Goal: Transaction & Acquisition: Purchase product/service

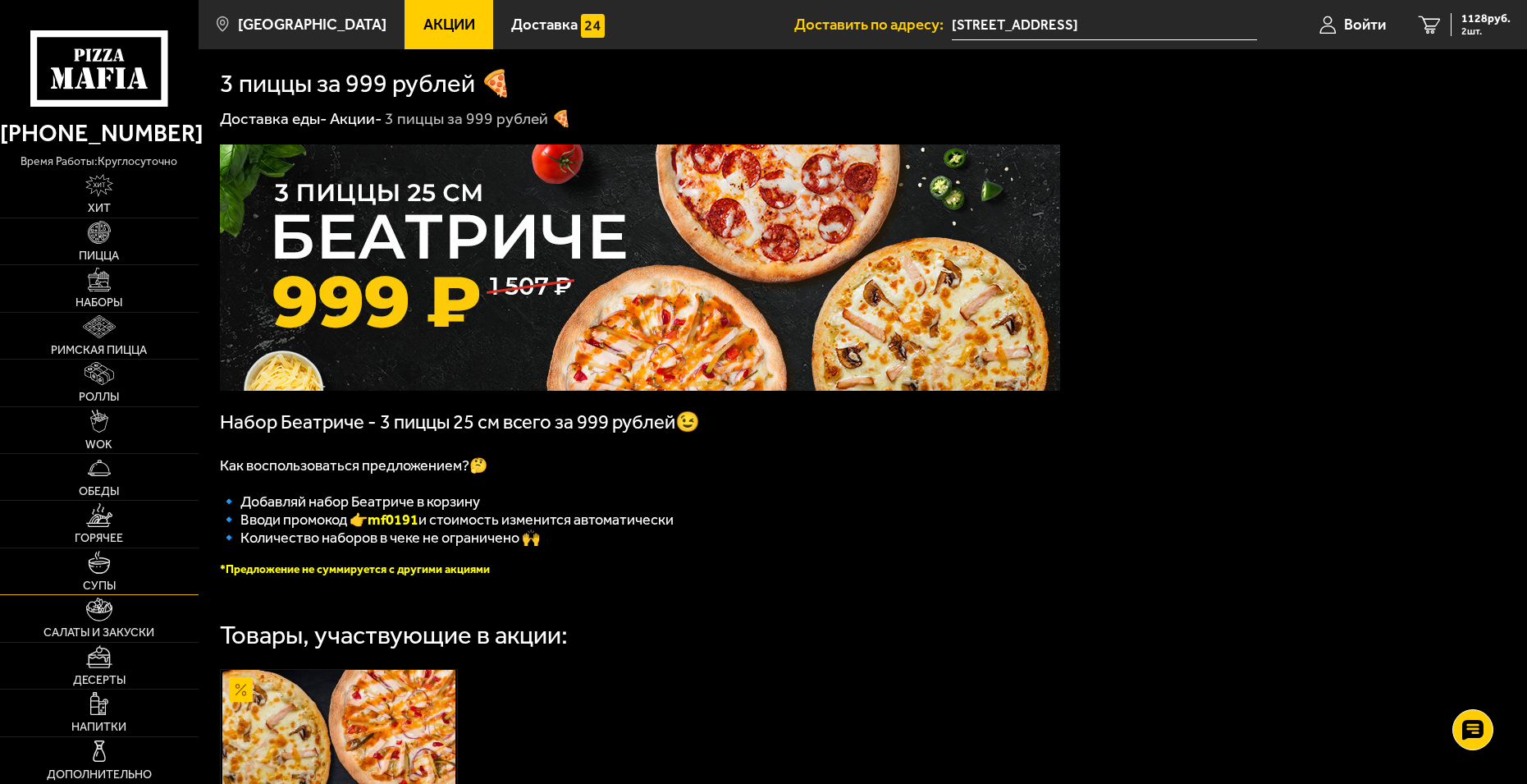
click at [115, 562] on link "Супы" at bounding box center [99, 571] width 199 height 46
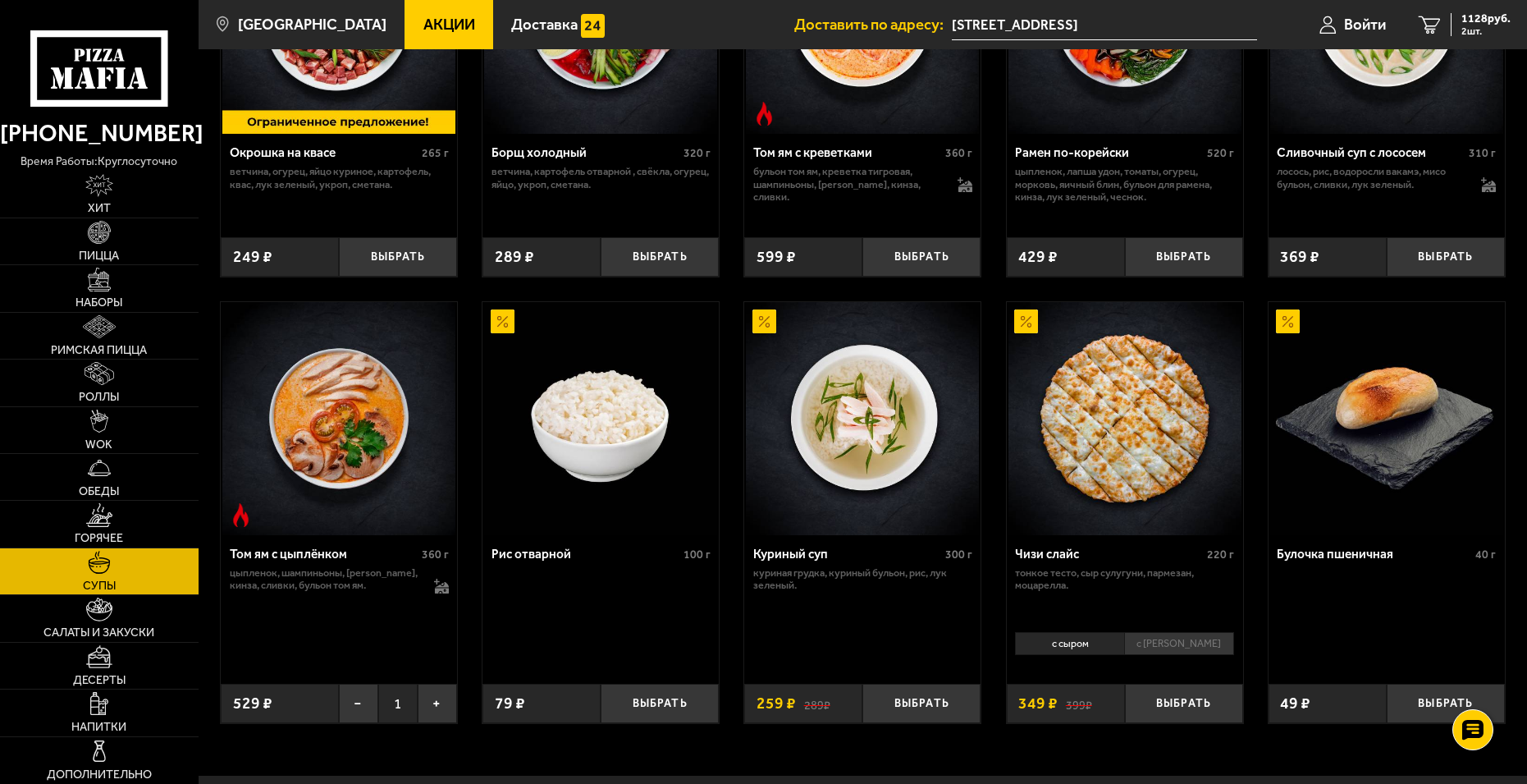
scroll to position [493, 0]
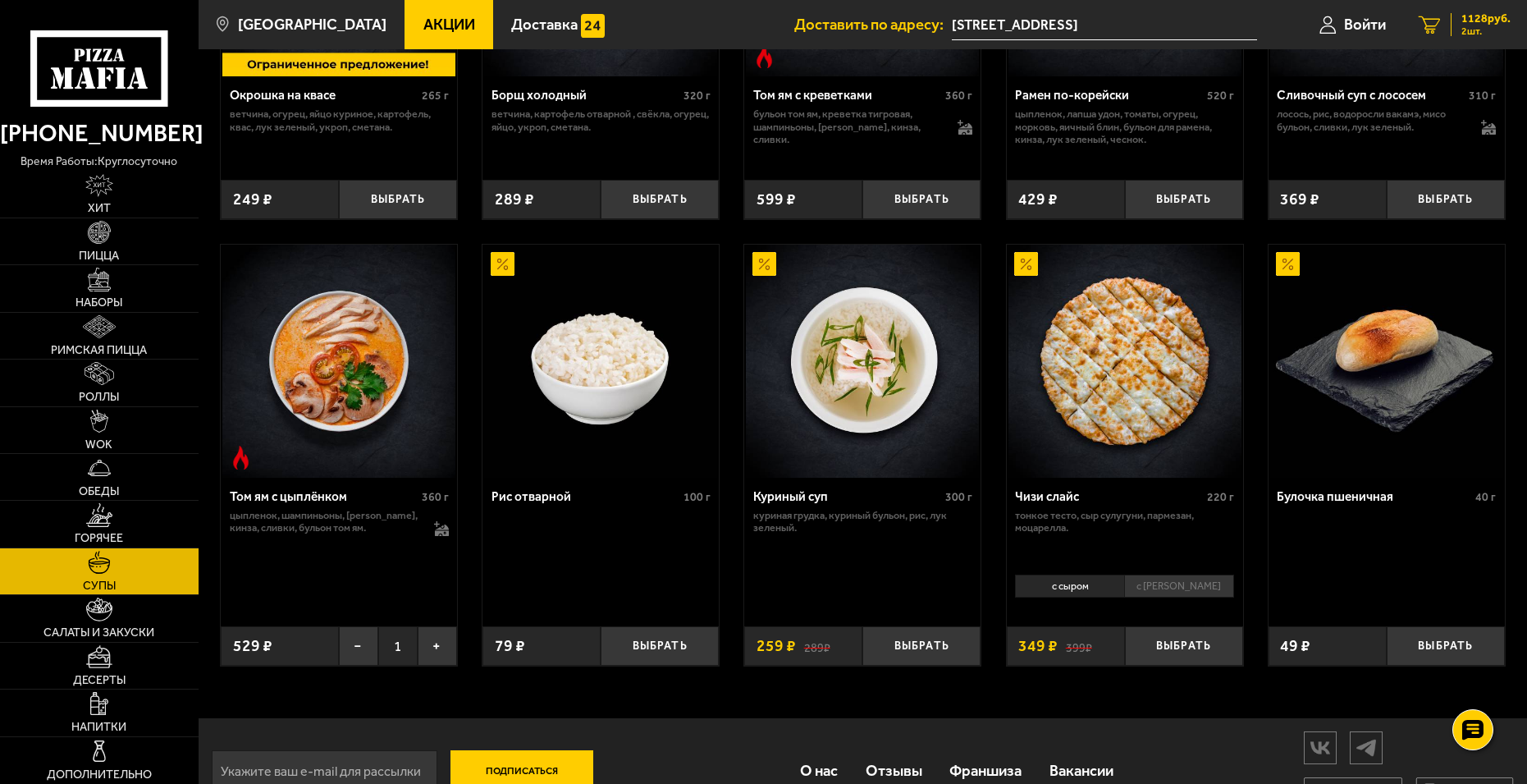
click at [1476, 25] on span "1128 руб." at bounding box center [1486, 19] width 49 height 12
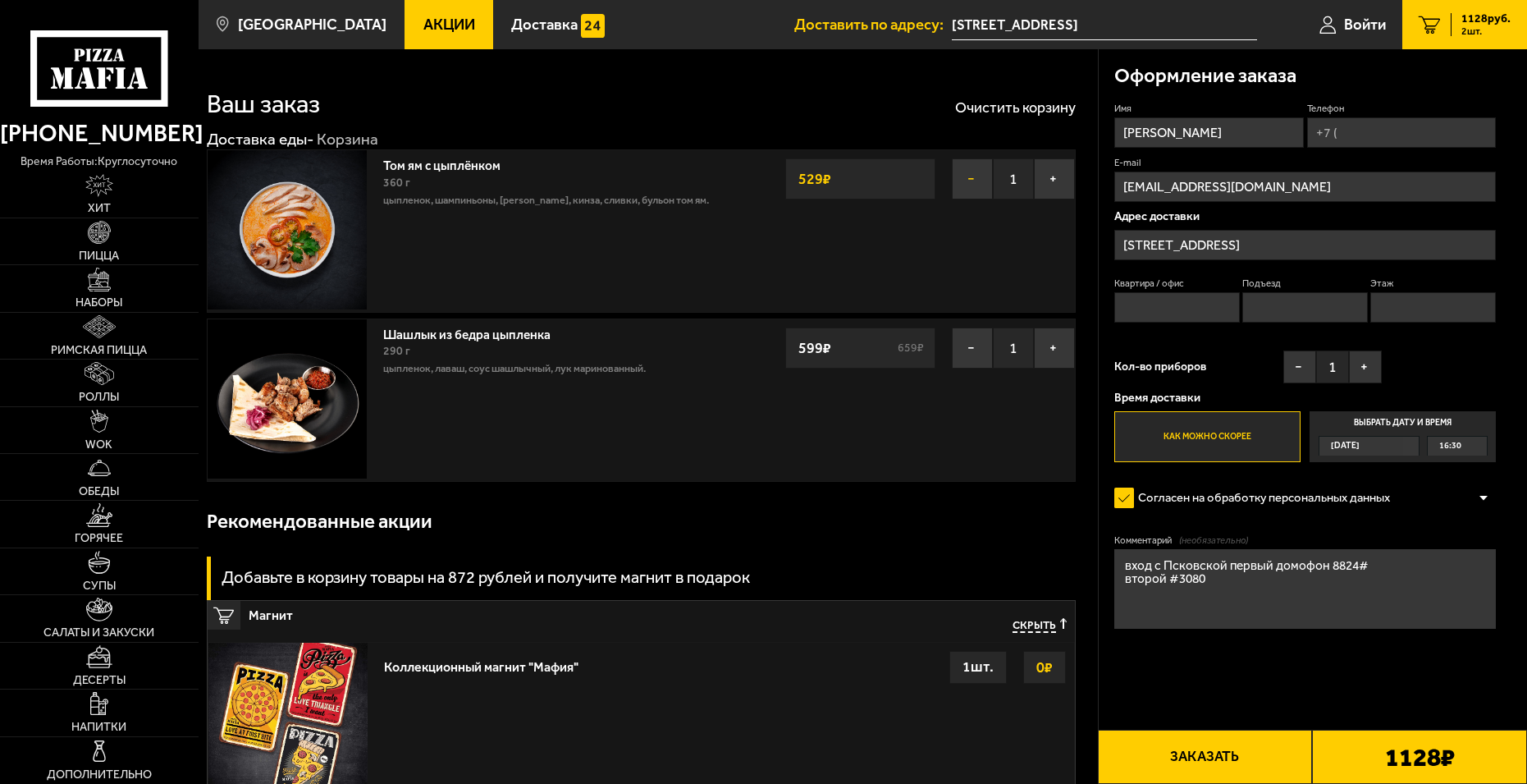
click at [969, 173] on button "−" at bounding box center [973, 179] width 41 height 41
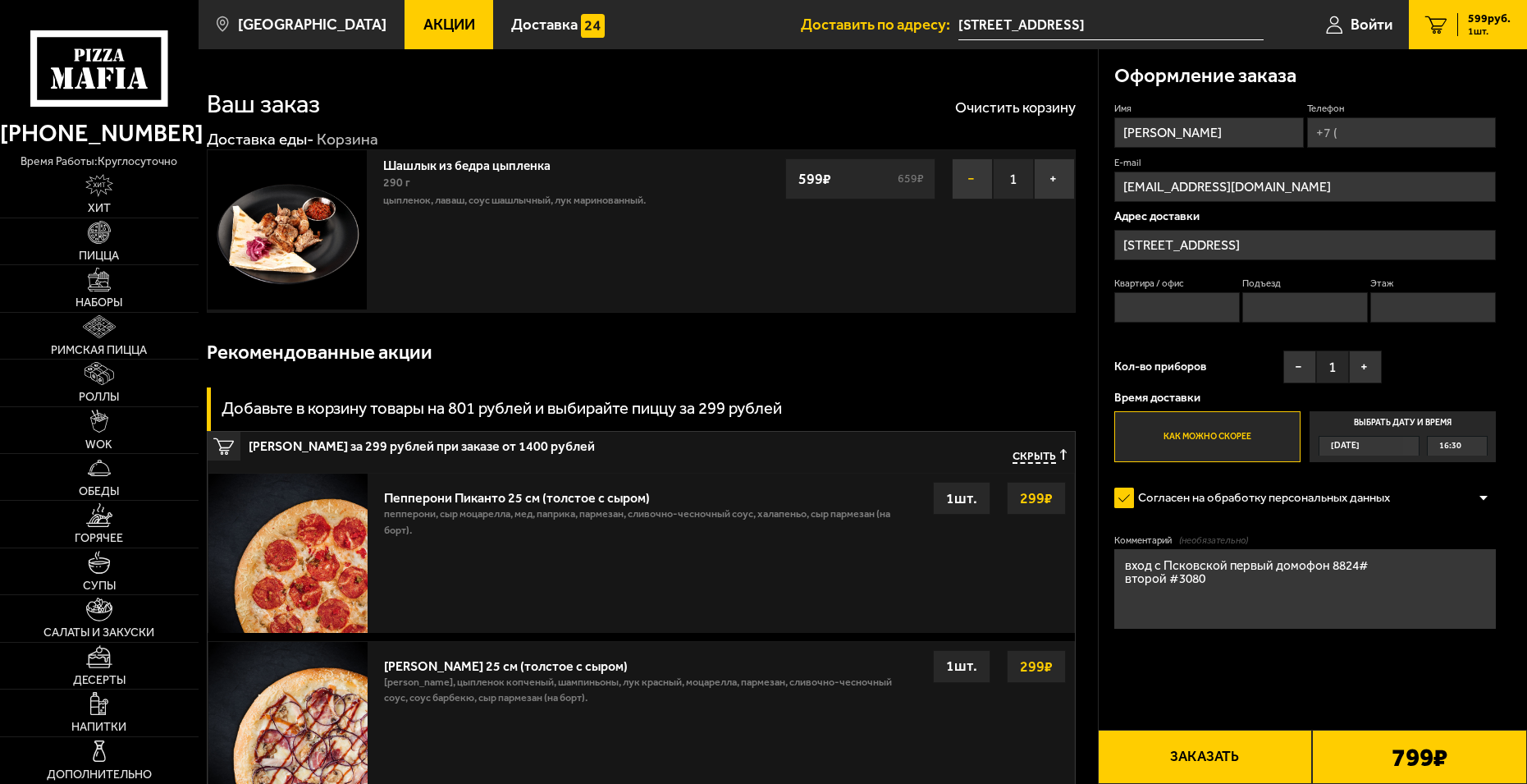
click at [976, 180] on button "−" at bounding box center [973, 179] width 41 height 41
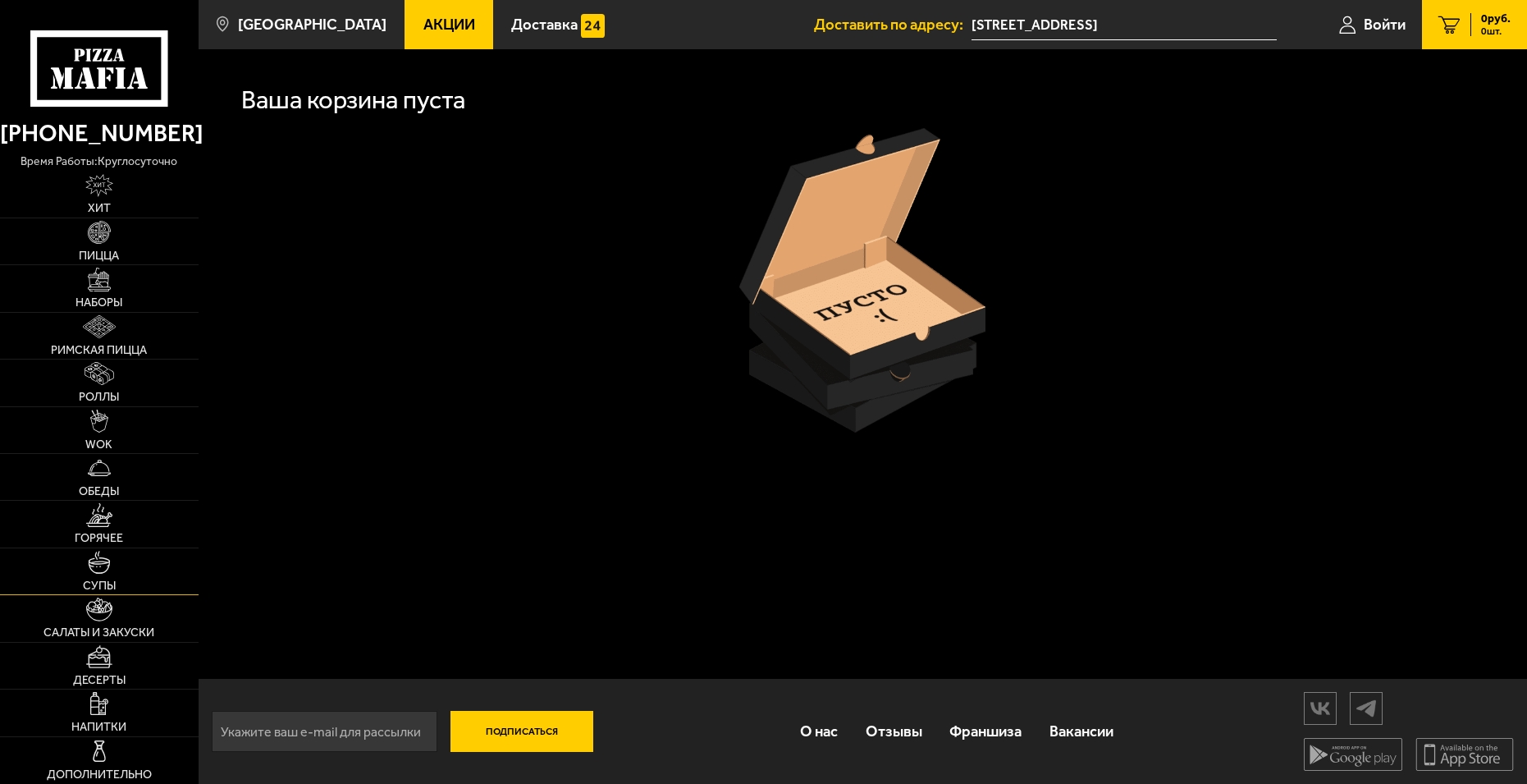
click at [110, 570] on img at bounding box center [99, 562] width 23 height 23
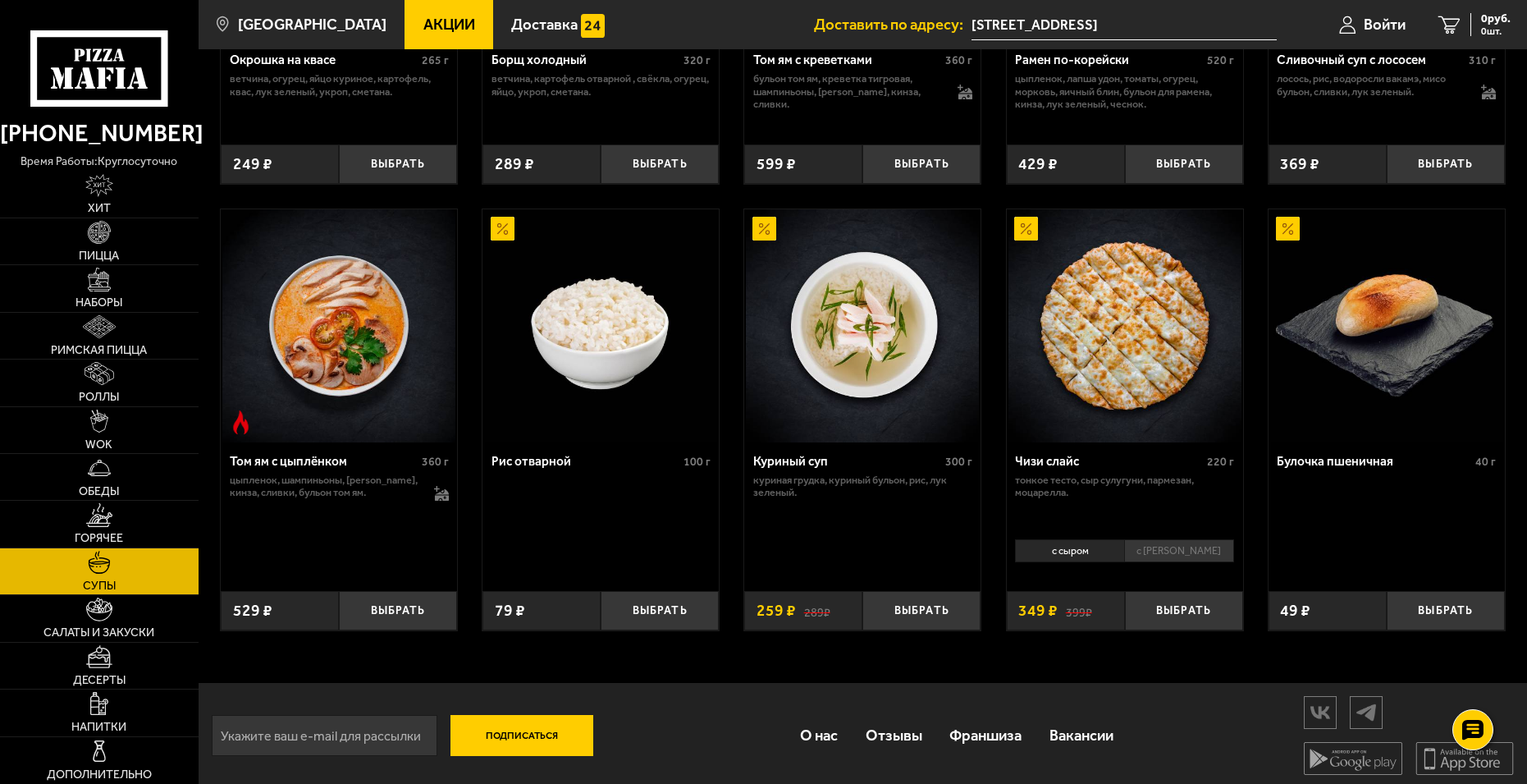
scroll to position [534, 0]
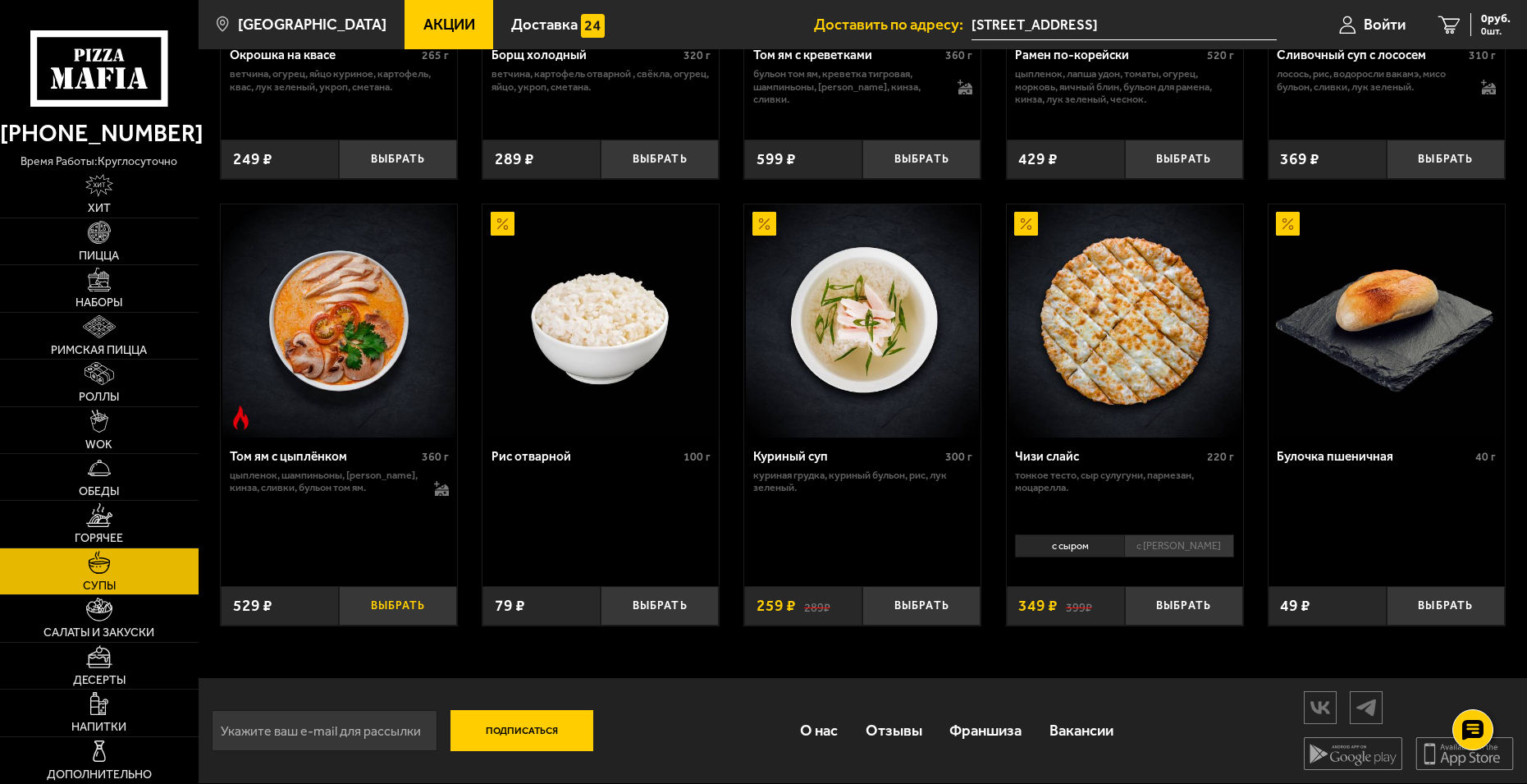
click at [386, 605] on button "Выбрать" at bounding box center [397, 605] width 118 height 39
click at [437, 601] on button "+" at bounding box center [437, 605] width 40 height 39
click at [98, 522] on img at bounding box center [99, 515] width 26 height 23
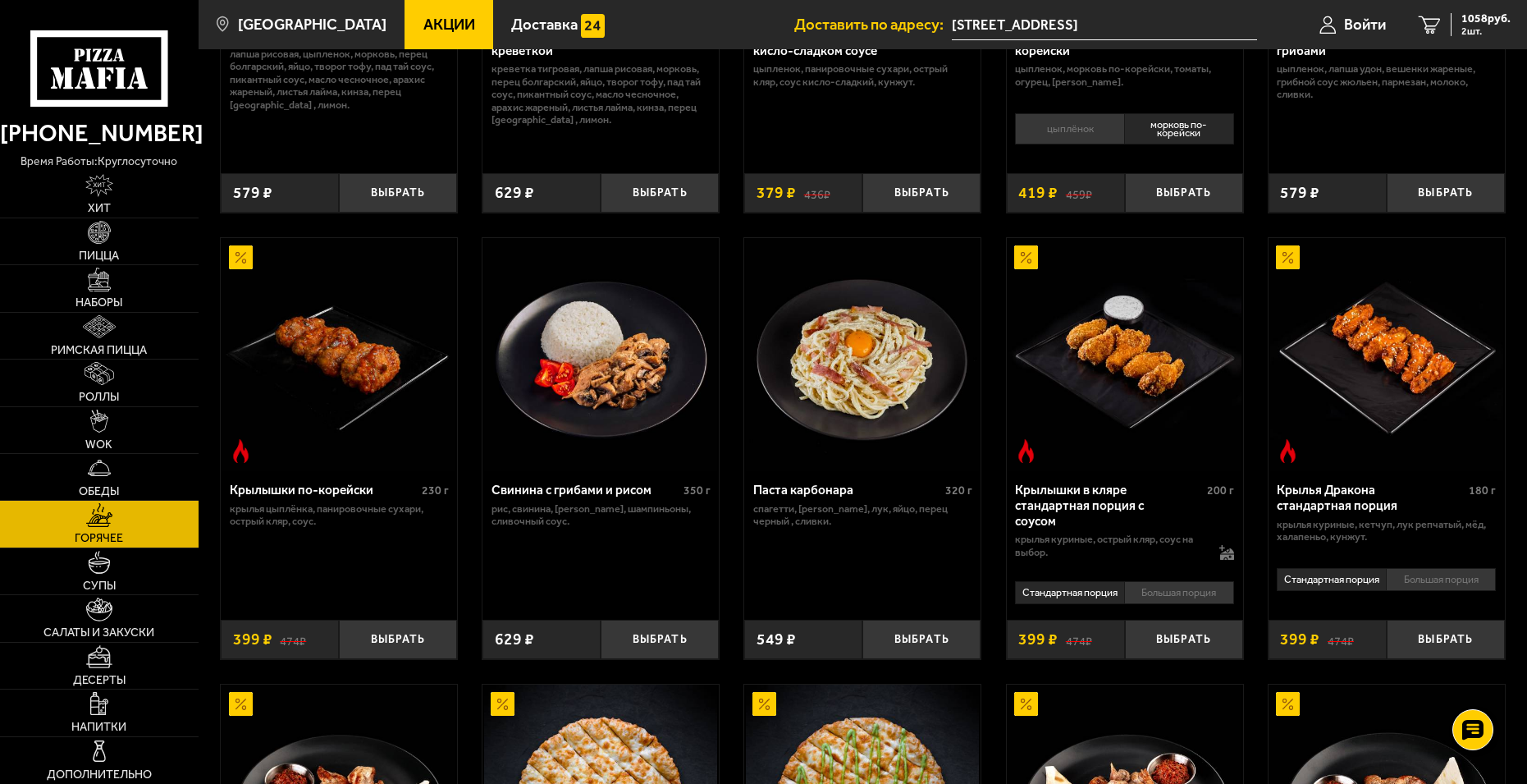
scroll to position [411, 0]
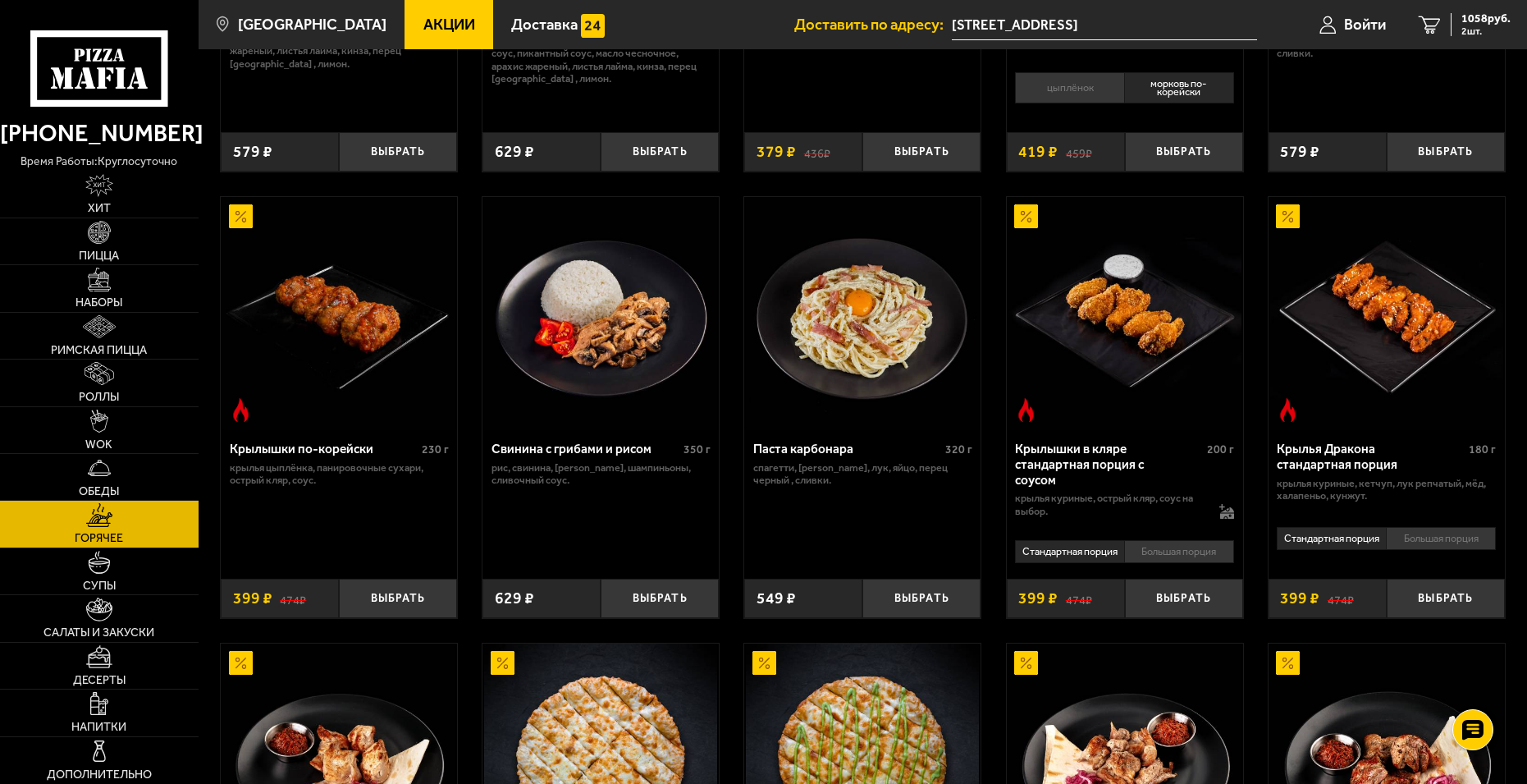
click at [1186, 552] on li "Большая порция" at bounding box center [1179, 551] width 110 height 23
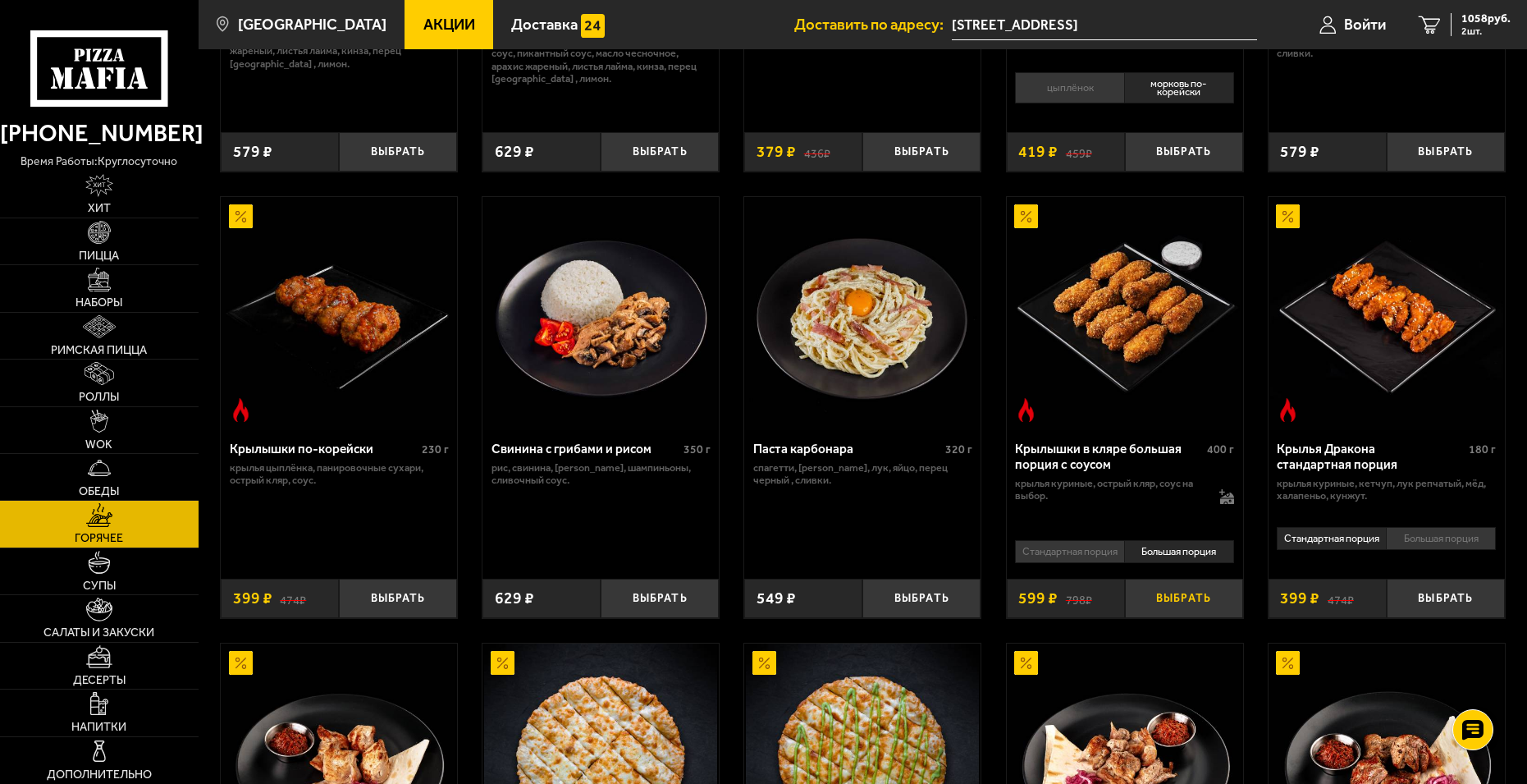
click at [1184, 594] on button "Выбрать" at bounding box center [1184, 598] width 118 height 39
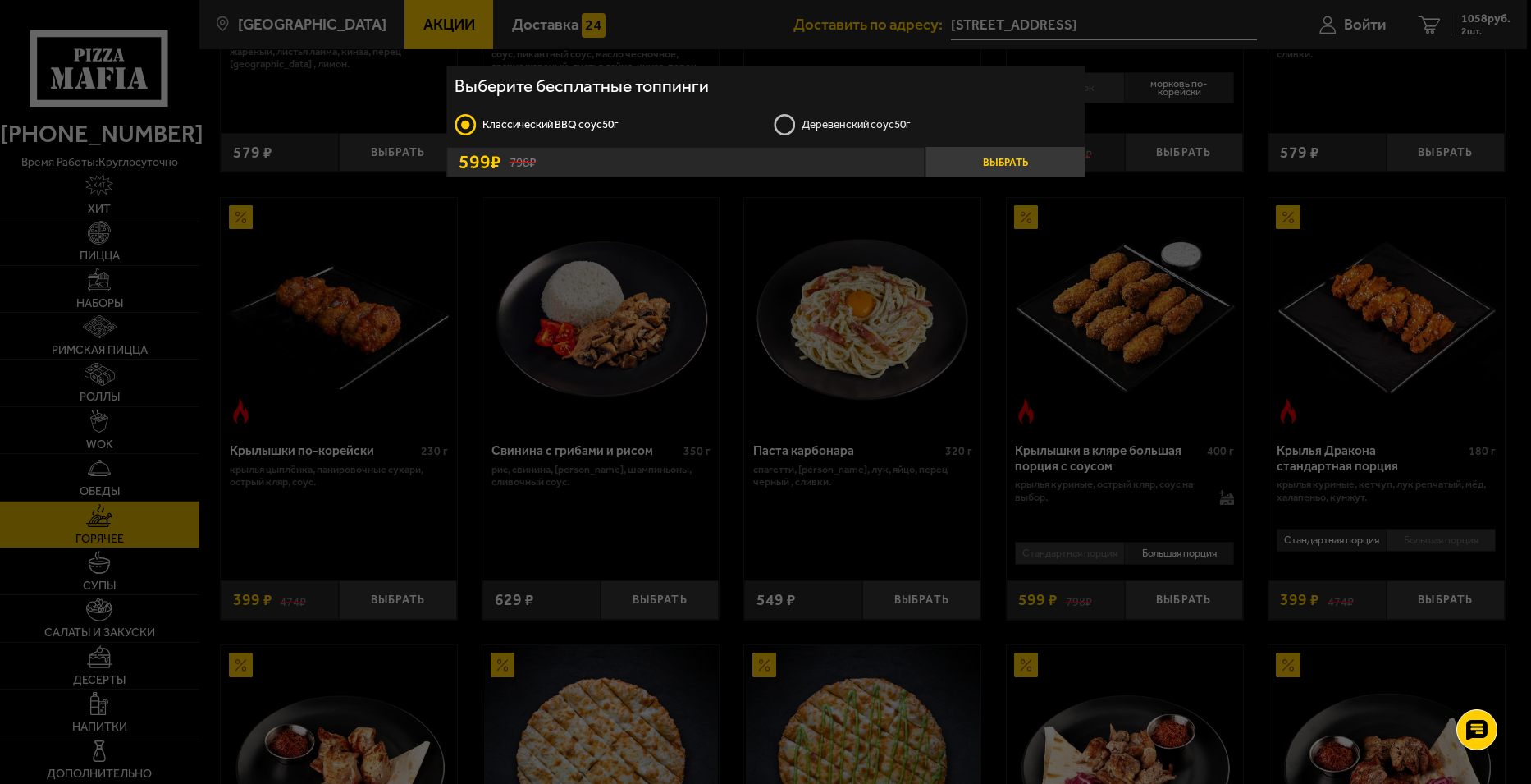
click at [1010, 157] on button "Выбрать" at bounding box center [1004, 161] width 159 height 31
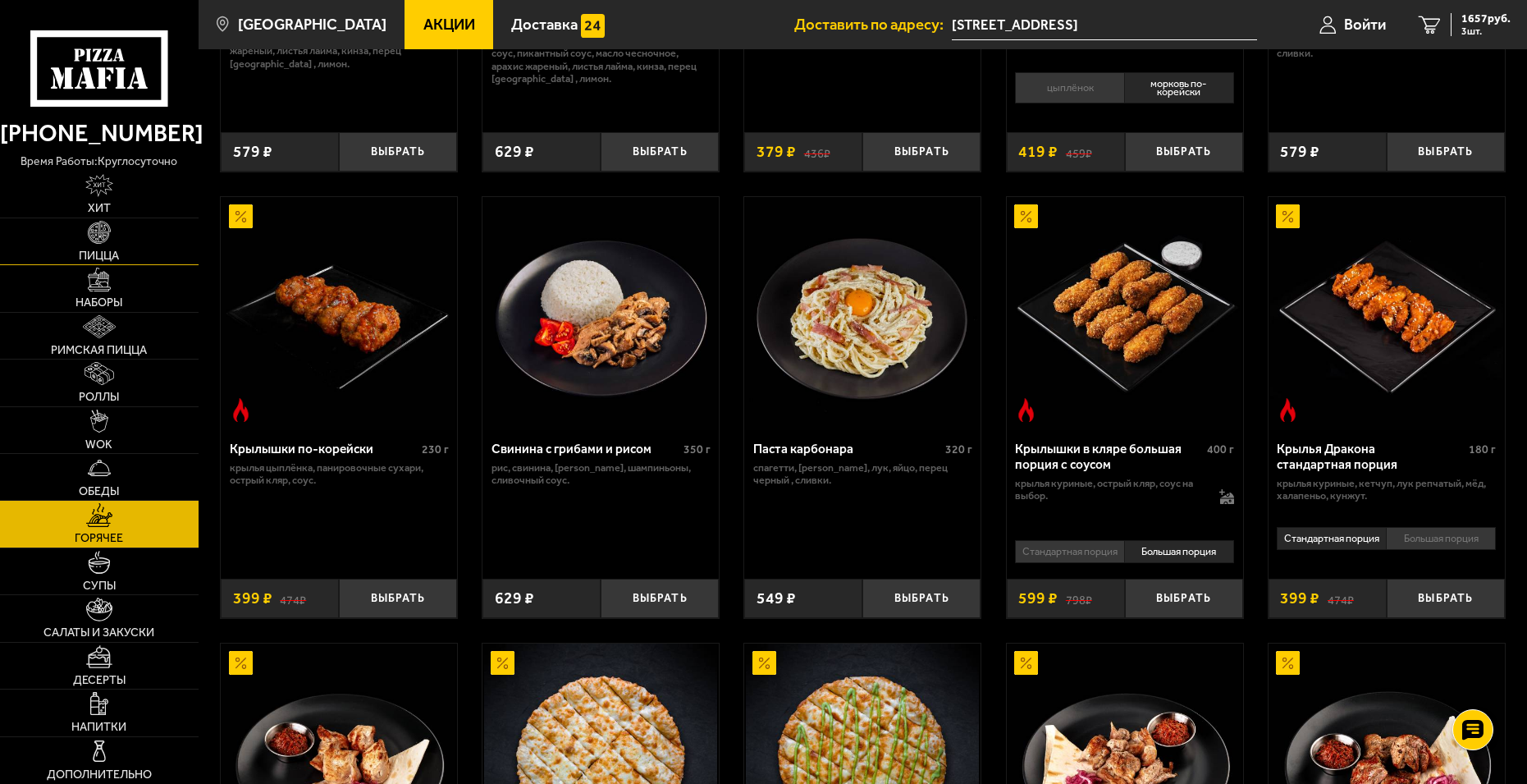
click at [123, 248] on link "Пицца" at bounding box center [99, 242] width 199 height 46
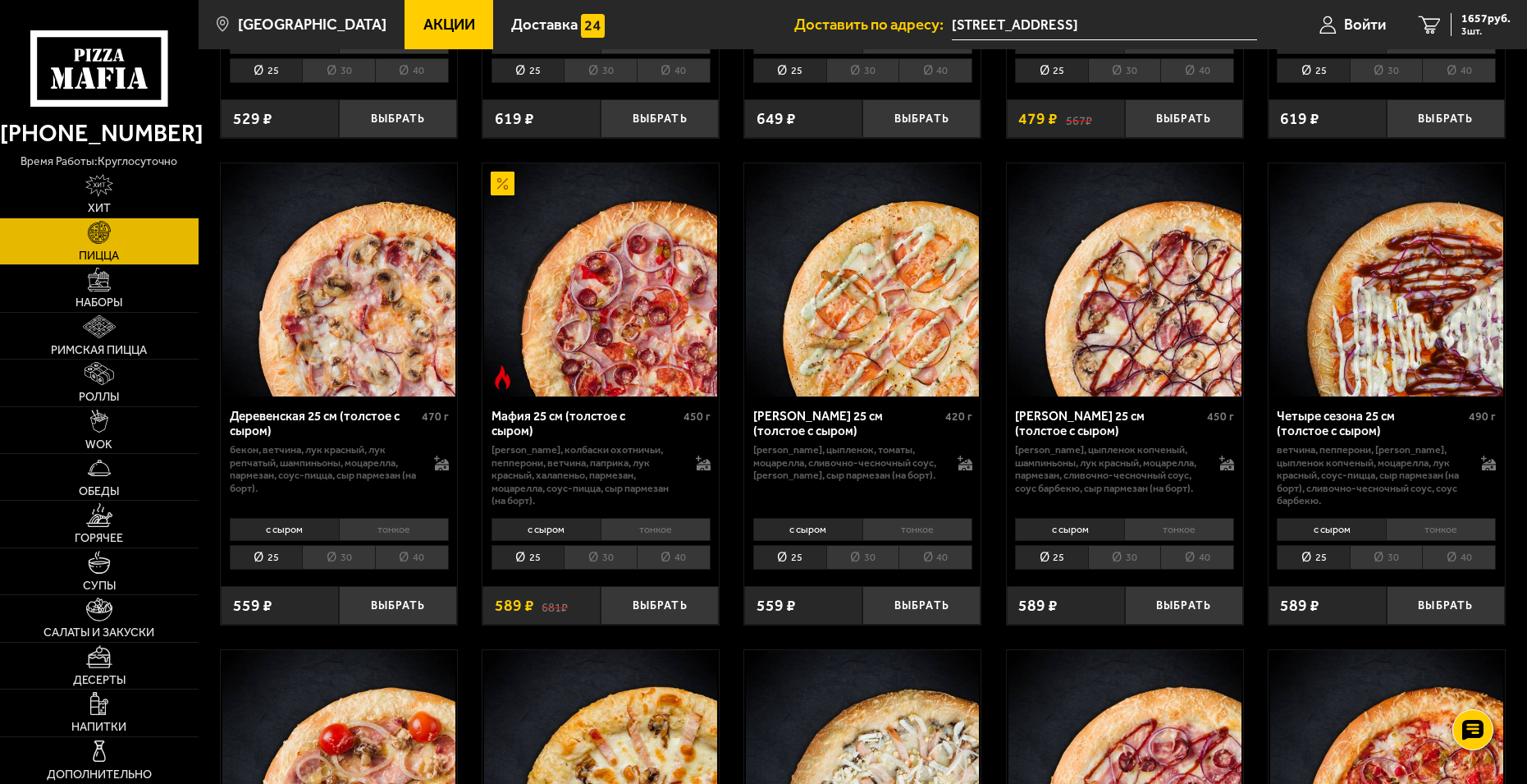
scroll to position [1477, 0]
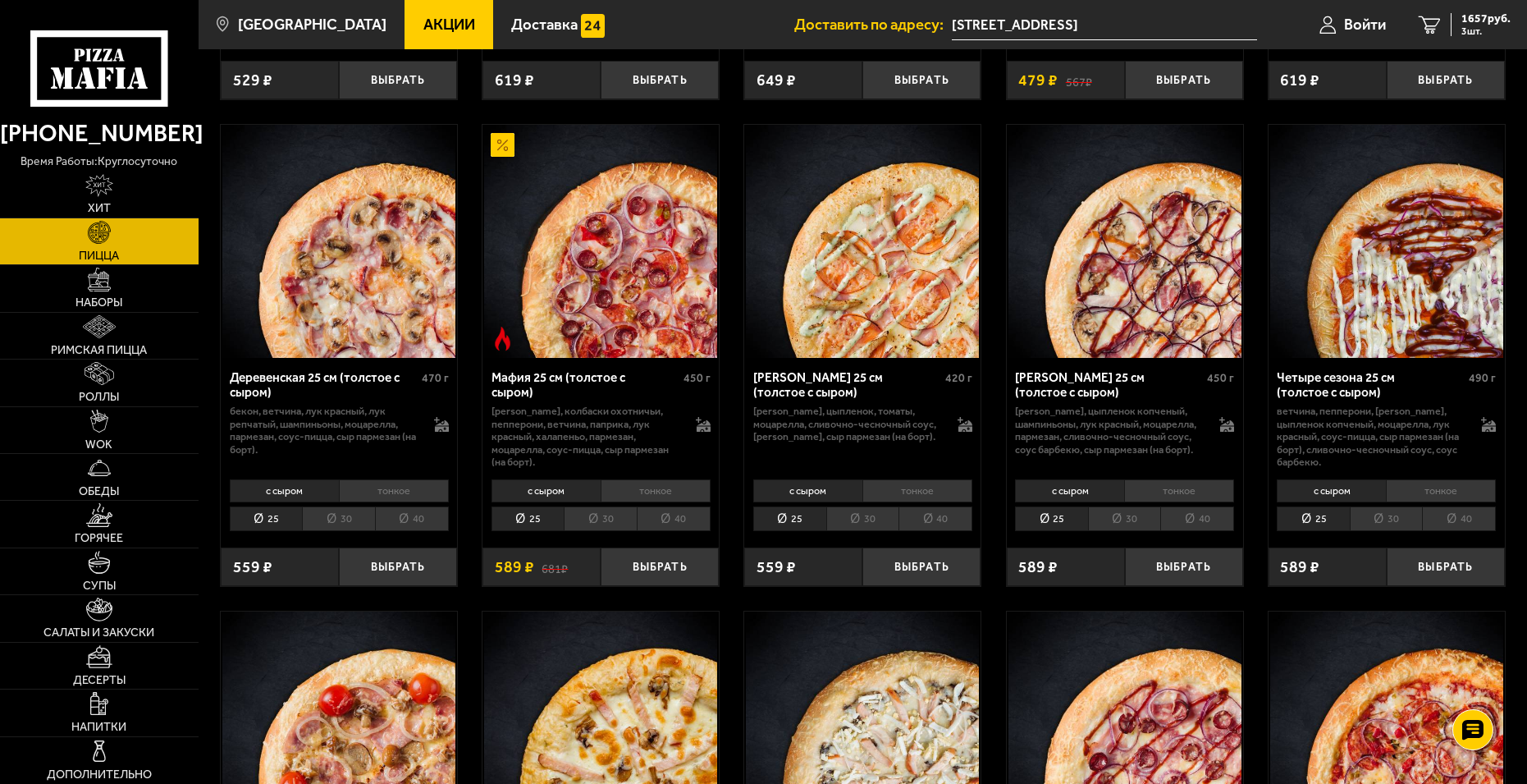
click at [1196, 503] on li "тонкое" at bounding box center [1179, 491] width 110 height 23
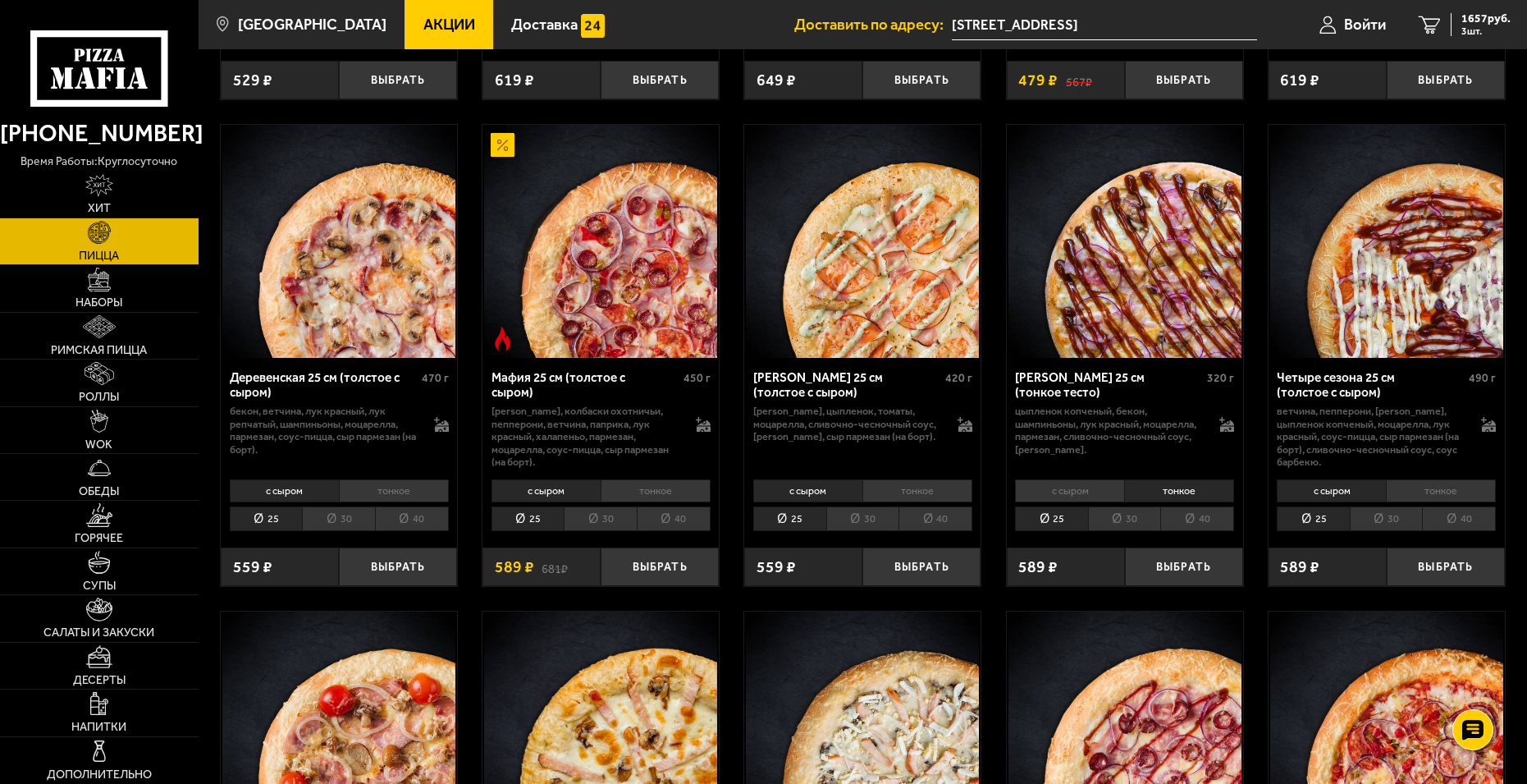
click at [1205, 531] on li "40" at bounding box center [1197, 519] width 74 height 26
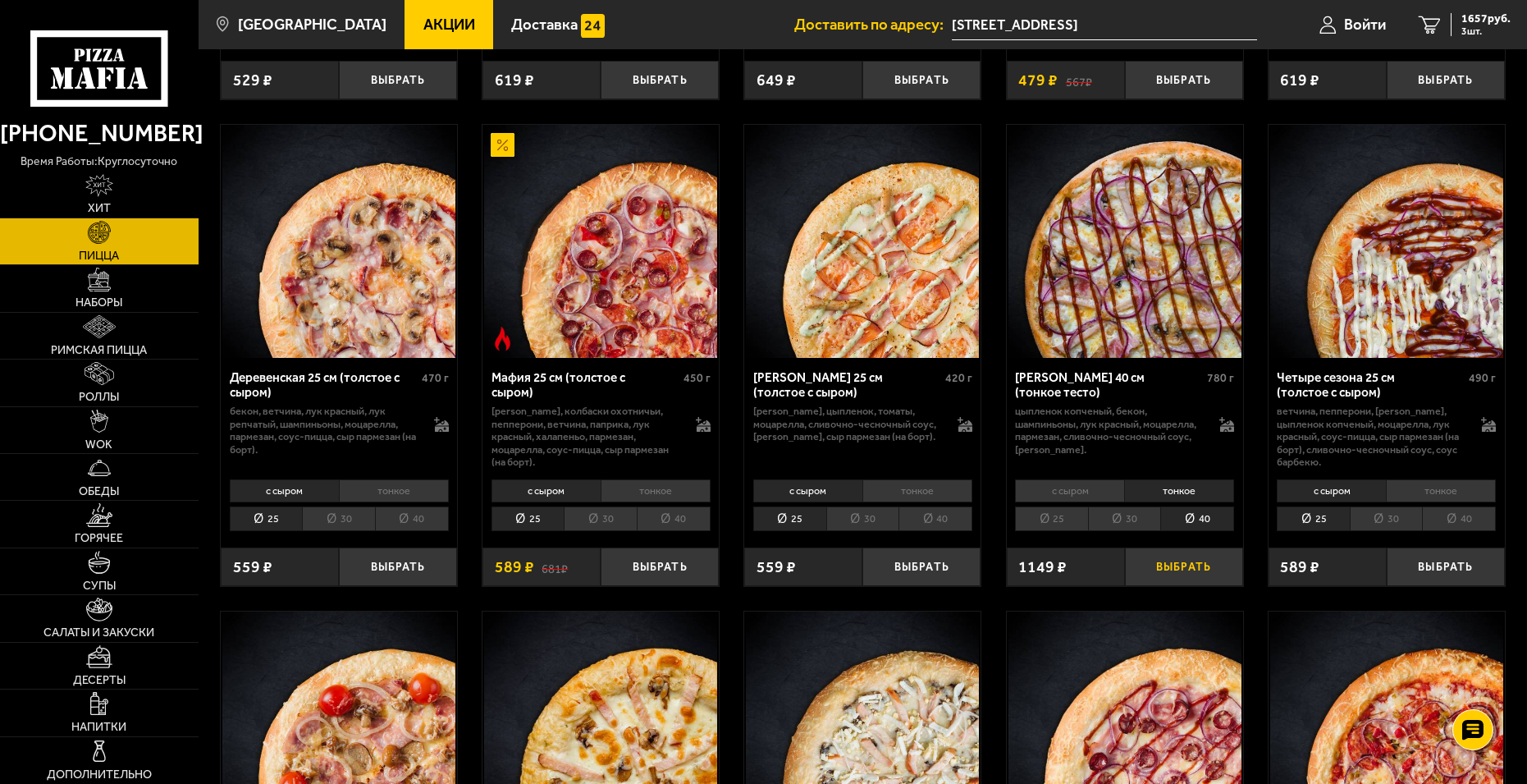
click at [1189, 581] on button "Выбрать" at bounding box center [1184, 566] width 118 height 39
click at [1476, 21] on span "2806 руб." at bounding box center [1486, 19] width 49 height 12
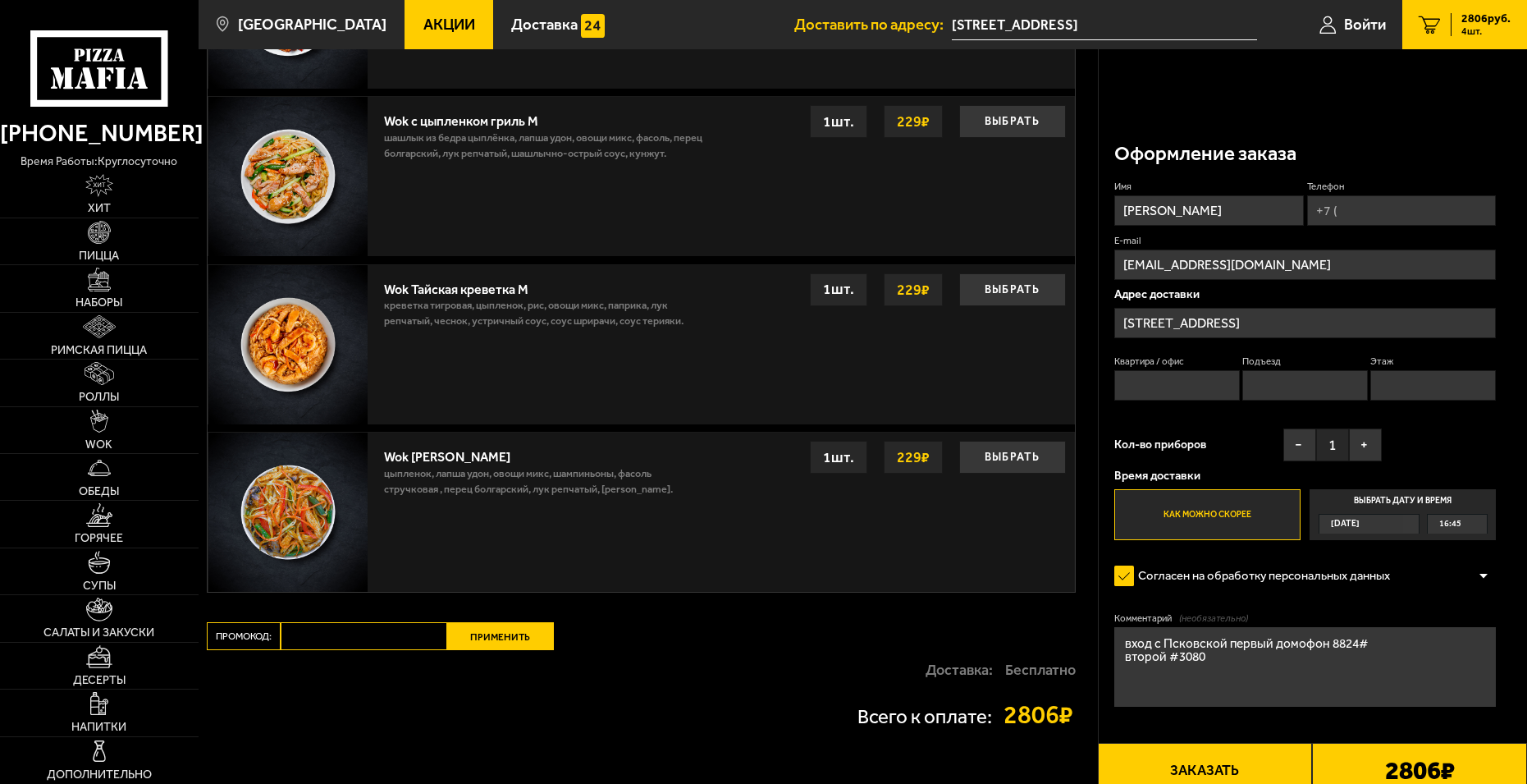
scroll to position [1109, 0]
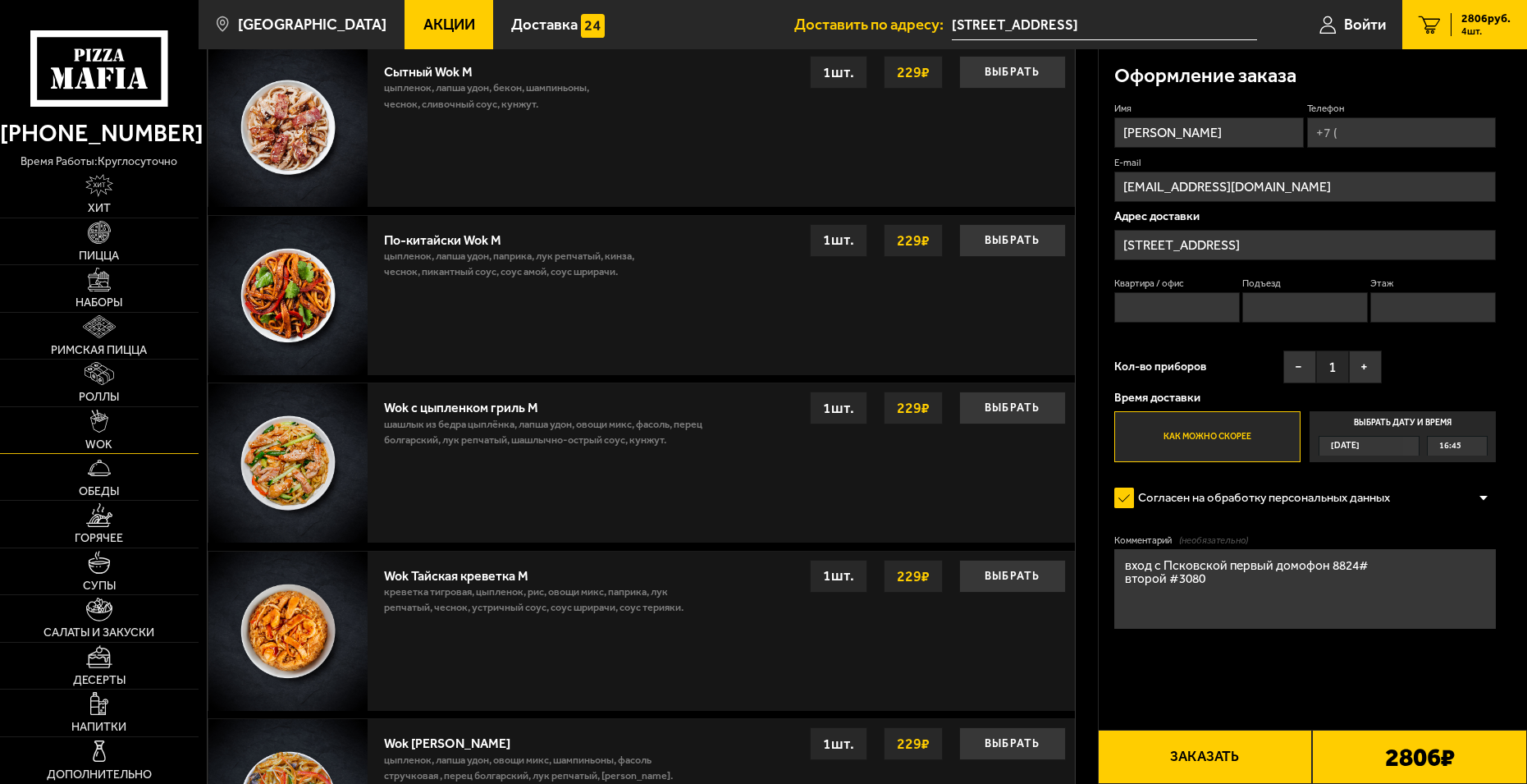
click at [84, 433] on link "WOK" at bounding box center [99, 430] width 199 height 46
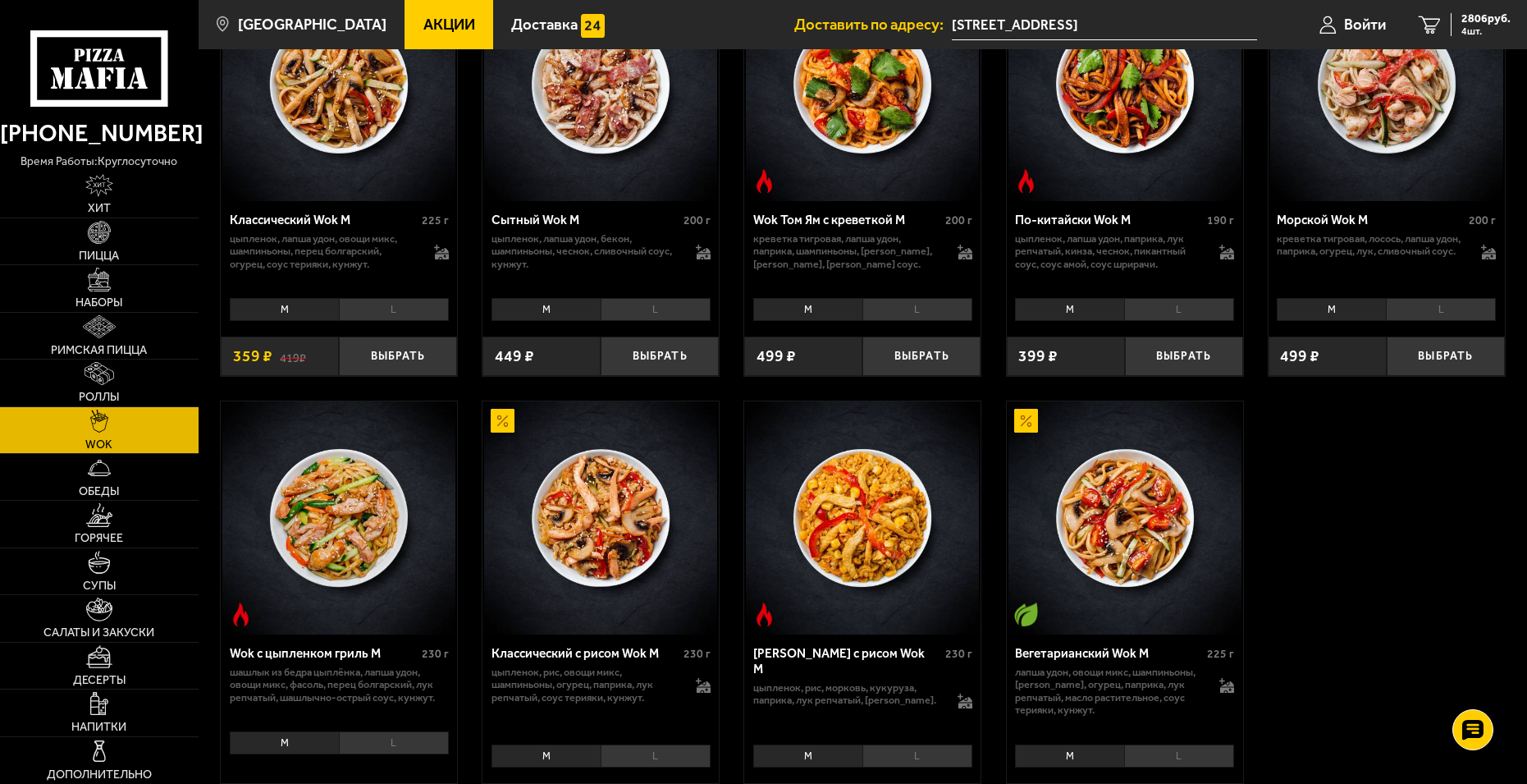
scroll to position [575, 0]
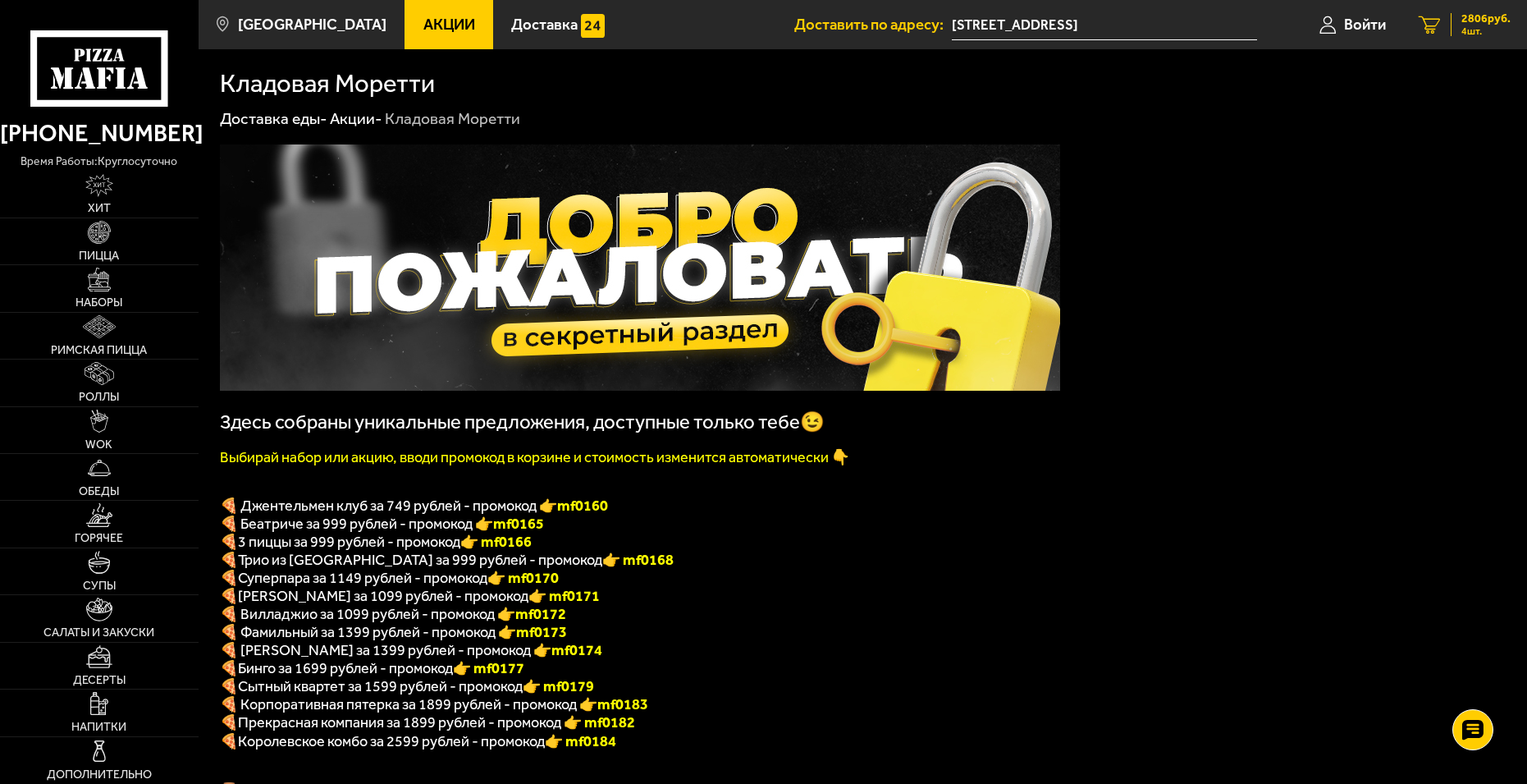
click at [1477, 17] on span "2806 руб." at bounding box center [1486, 19] width 49 height 12
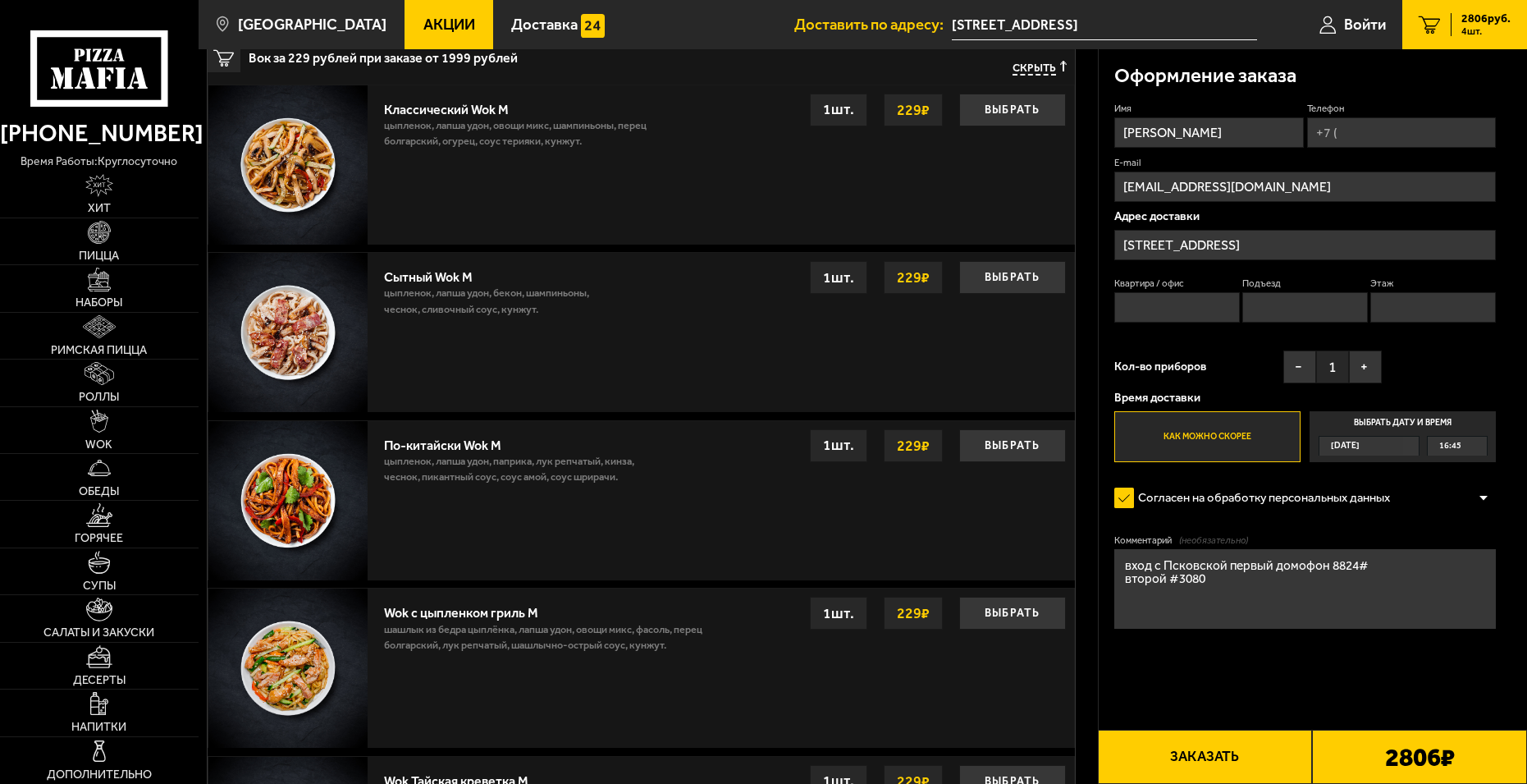
scroll to position [902, 0]
click at [1380, 136] on input "Телефон" at bounding box center [1402, 132] width 190 height 31
type input "[PHONE_NUMBER]"
click at [1177, 301] on input "Квартира / офис" at bounding box center [1178, 307] width 126 height 31
type input "5"
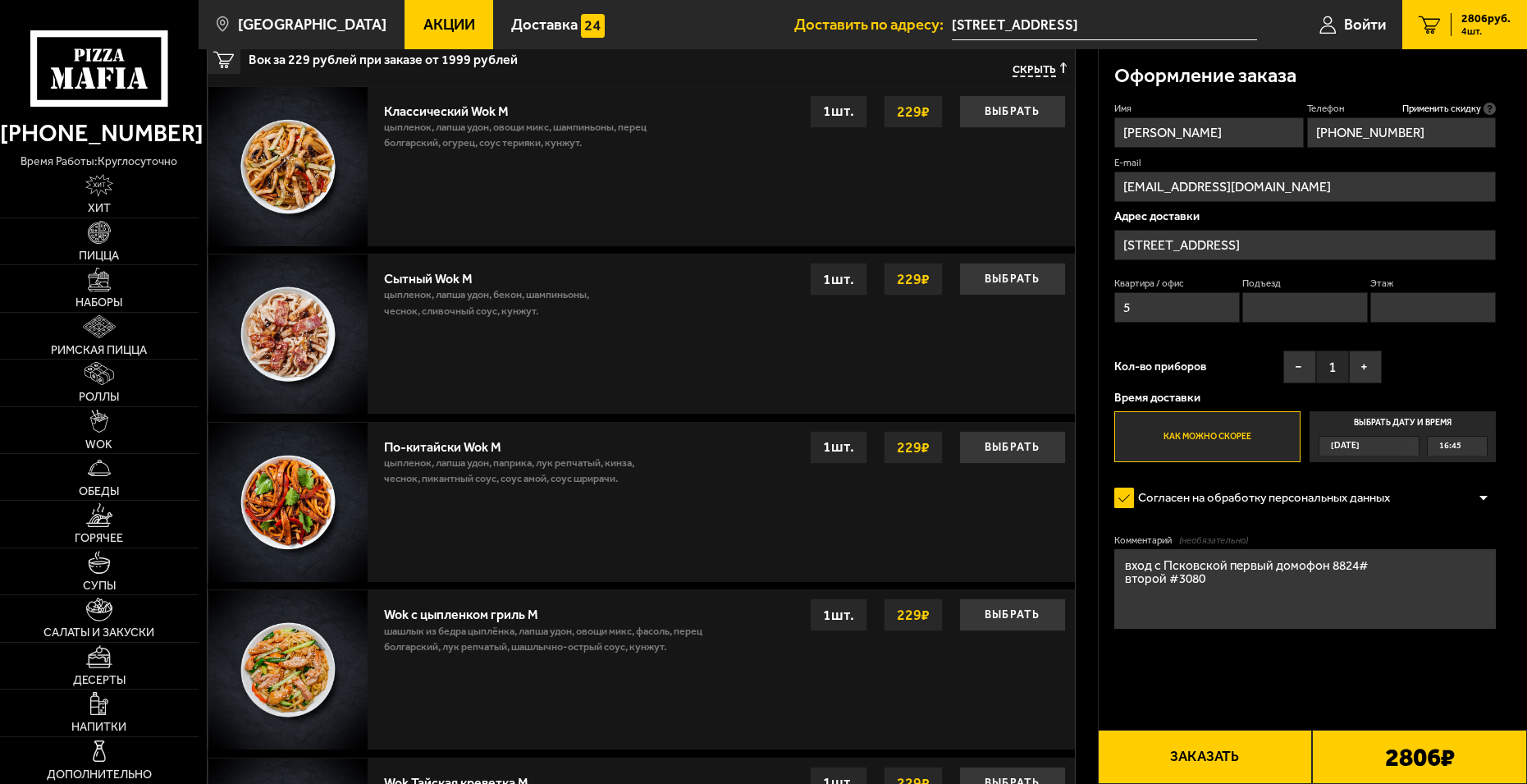
click at [1316, 311] on input "Подъезд" at bounding box center [1306, 307] width 126 height 31
type input "1"
click at [1428, 311] on input "Этаж" at bounding box center [1433, 307] width 126 height 31
type input "3"
click at [1370, 370] on button "+" at bounding box center [1366, 367] width 33 height 33
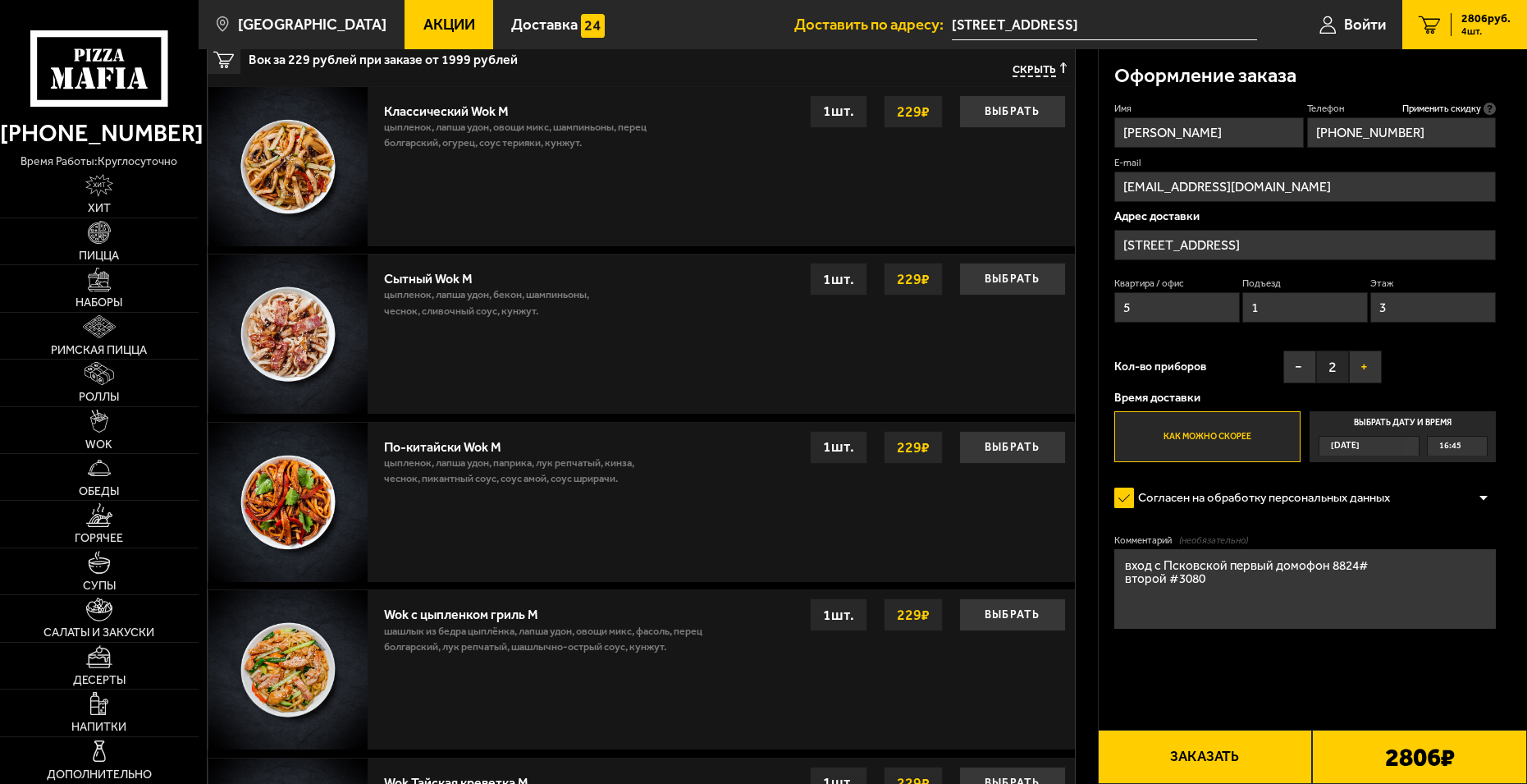
click at [1370, 370] on button "+" at bounding box center [1366, 367] width 33 height 33
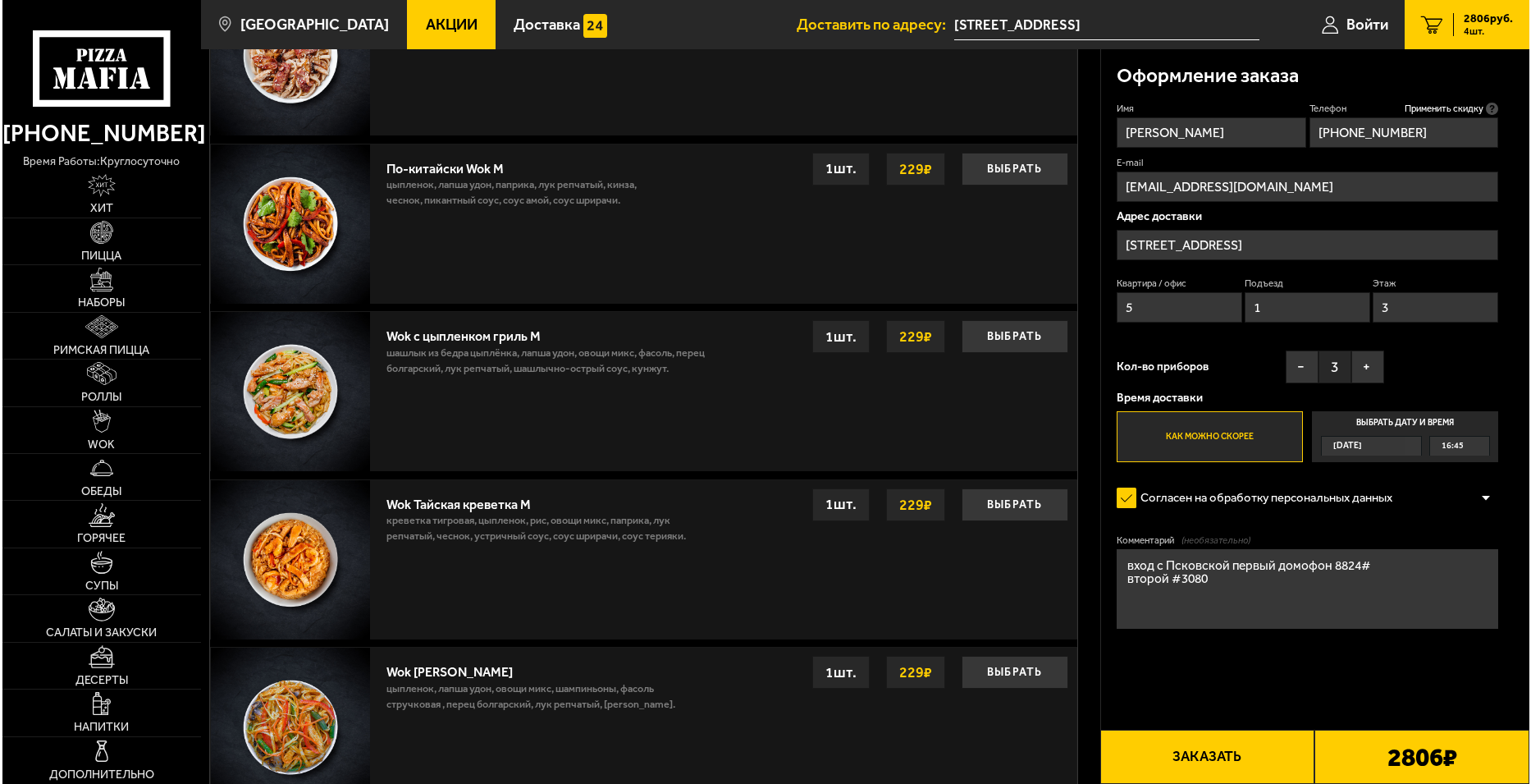
scroll to position [1231, 0]
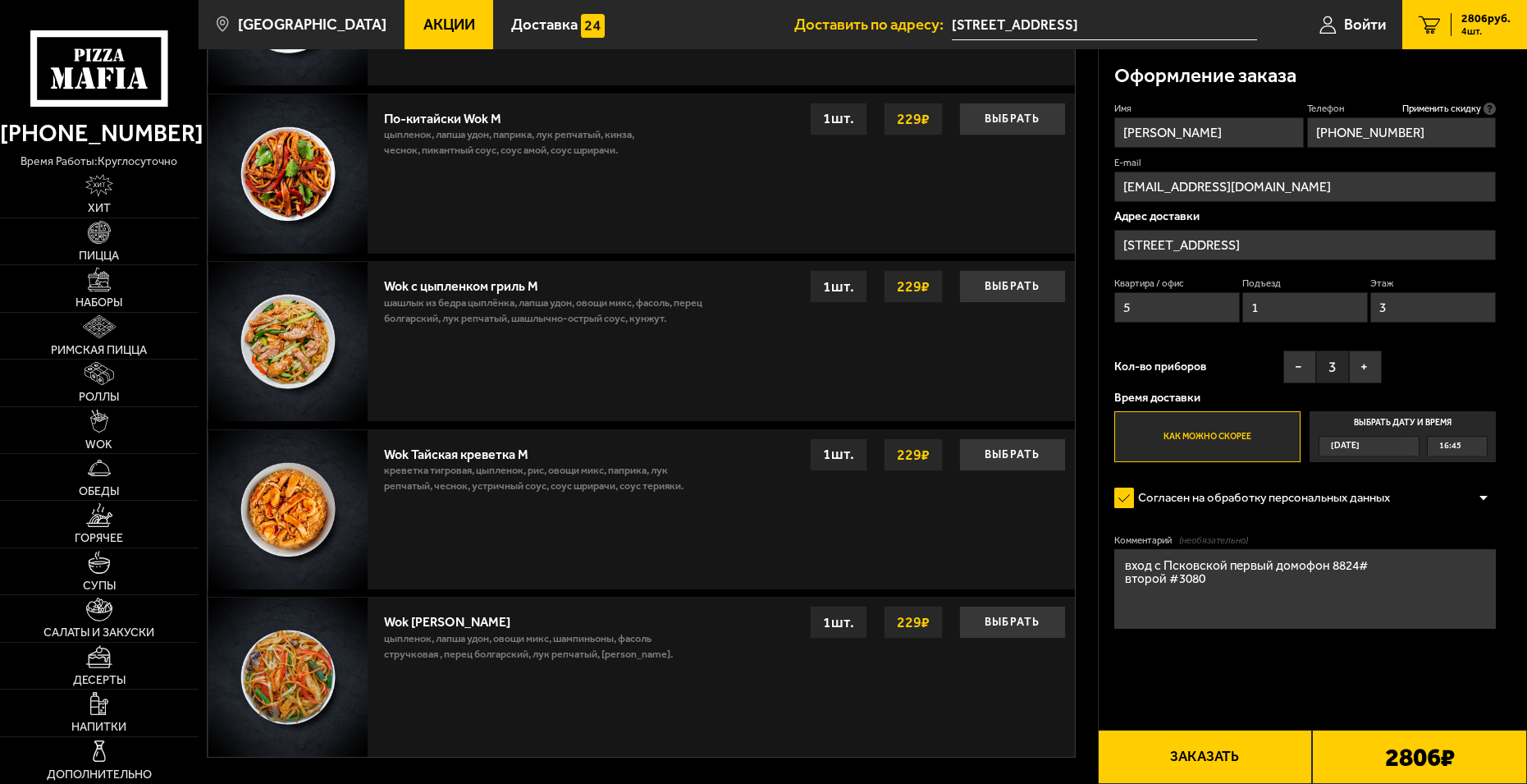
click at [1211, 766] on button "Заказать" at bounding box center [1206, 756] width 215 height 54
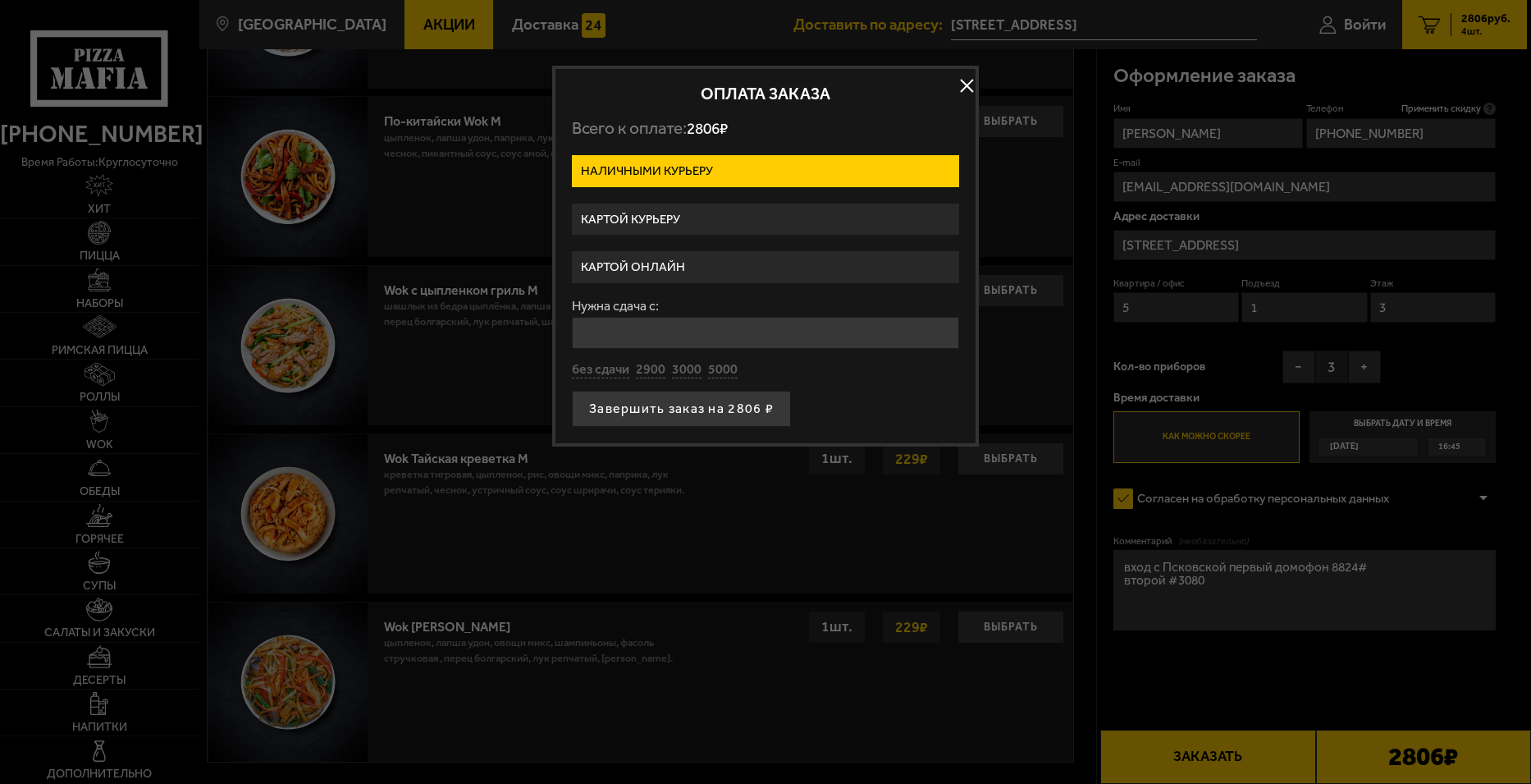
click at [667, 214] on label "Картой курьеру" at bounding box center [766, 219] width 388 height 32
click at [0, 0] on input "Картой курьеру" at bounding box center [0, 0] width 0 height 0
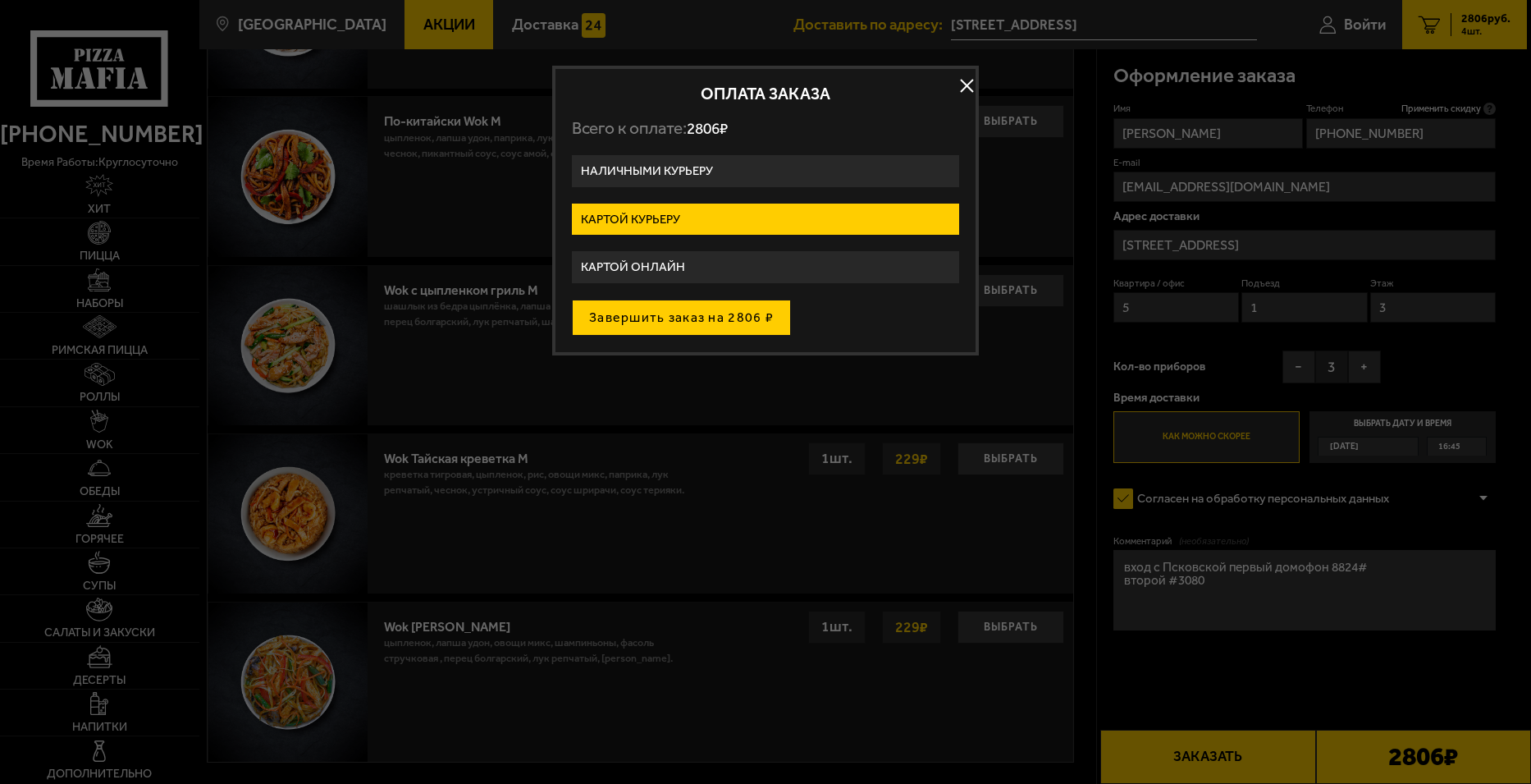
click at [725, 318] on button "Завершить заказ на 2806 ₽" at bounding box center [681, 318] width 219 height 36
